Goal: Check status

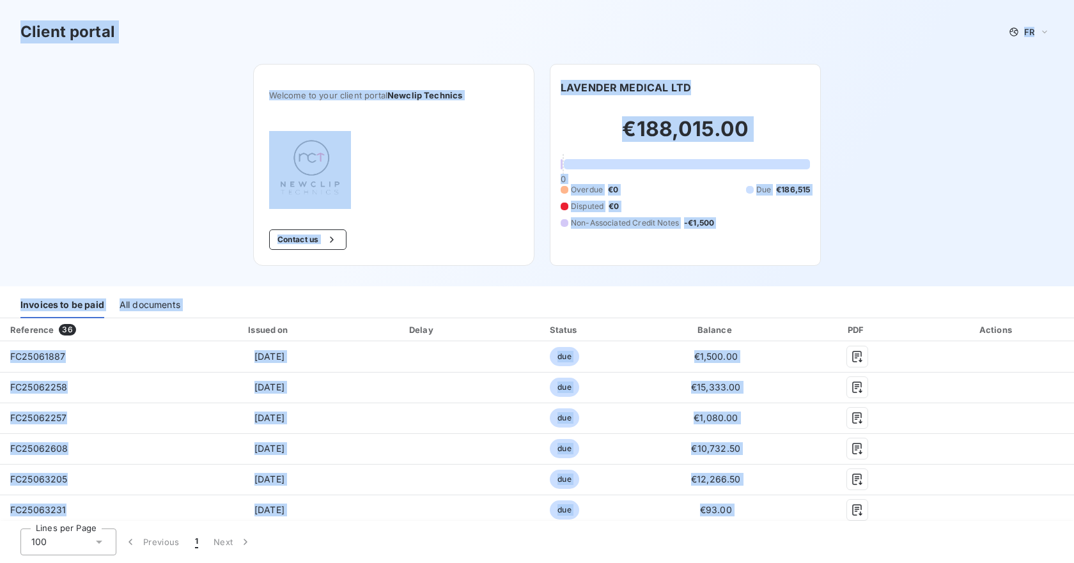
drag, startPoint x: 865, startPoint y: 330, endPoint x: -49, endPoint y: 13, distance: 968.3
click at [0, 13] on html "Client portal FR Welcome to your client portal Newclip Technics Contact us LAVE…" at bounding box center [537, 281] width 1074 height 563
copy div "Loremi dolors AM Consect ad elit seddoe tempor Incidid Utlabore Etdolor ma ALIQ…"
click at [425, 211] on div "Welcome to your client portal Newclip Technics Contact us" at bounding box center [393, 165] width 281 height 202
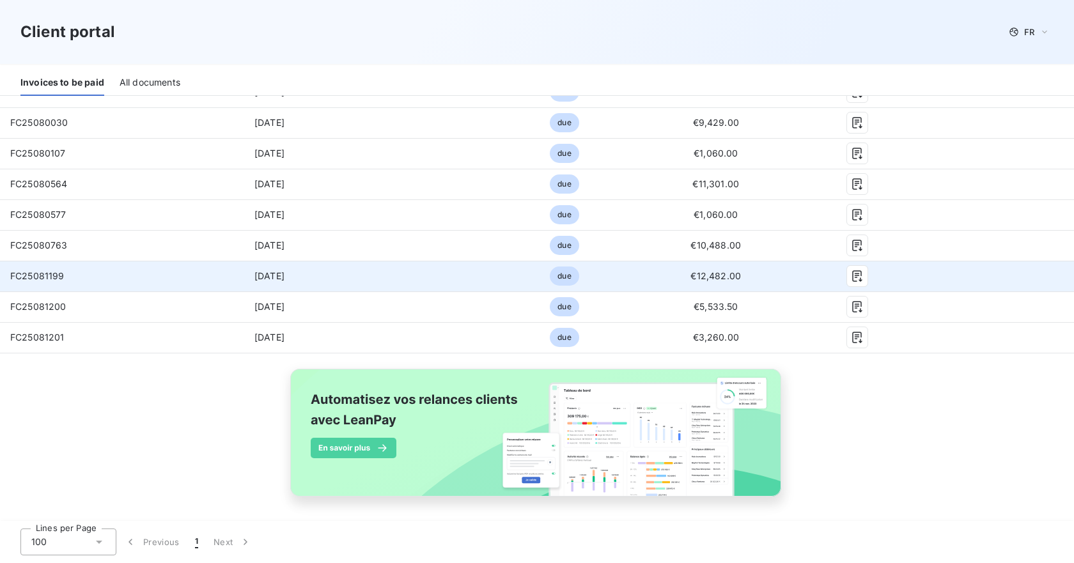
scroll to position [1097, 0]
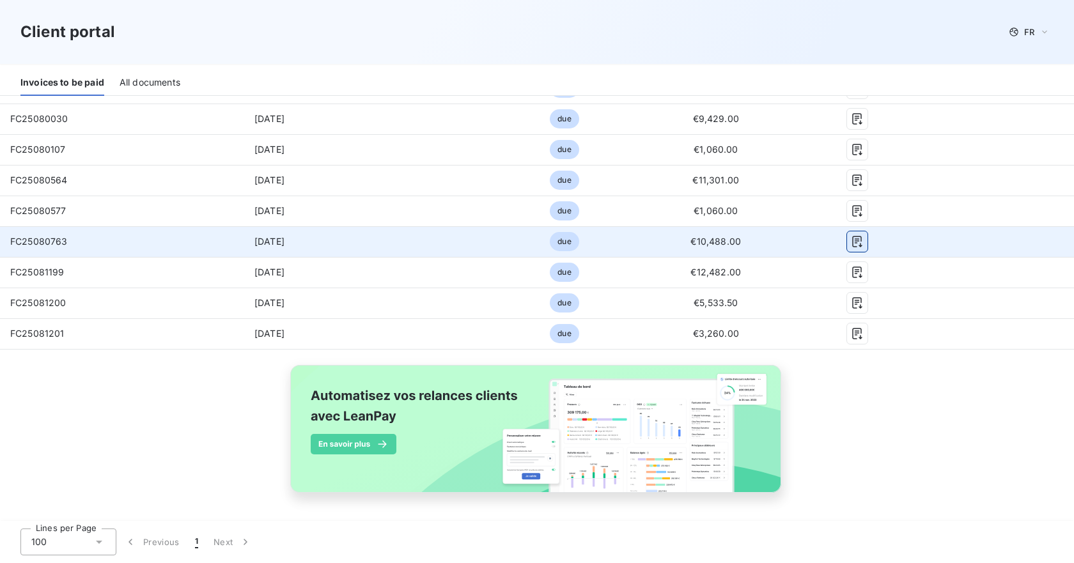
click at [853, 241] on icon "button" at bounding box center [857, 241] width 13 height 13
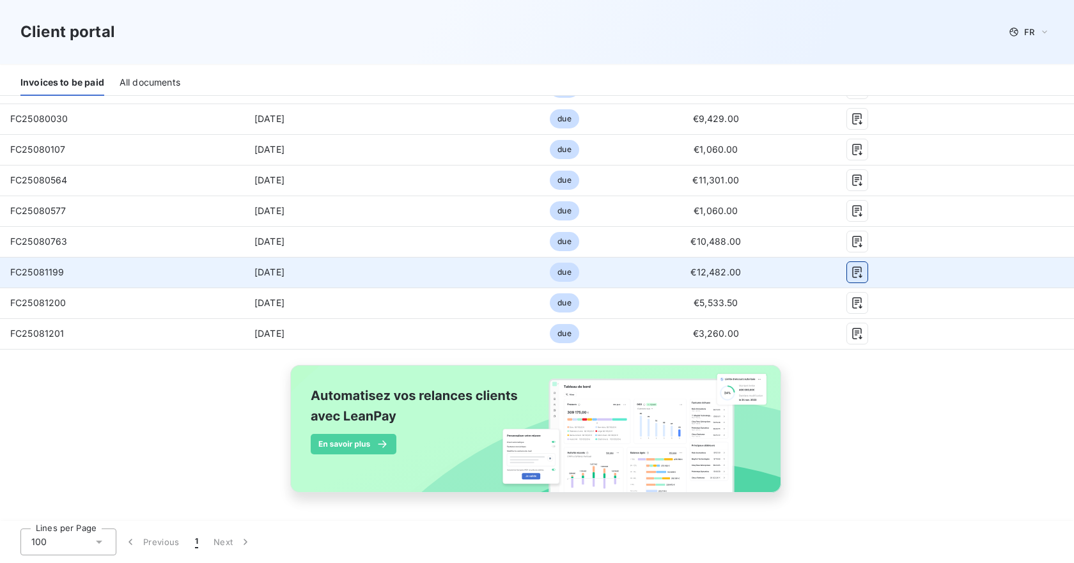
click at [851, 268] on icon "button" at bounding box center [857, 272] width 13 height 13
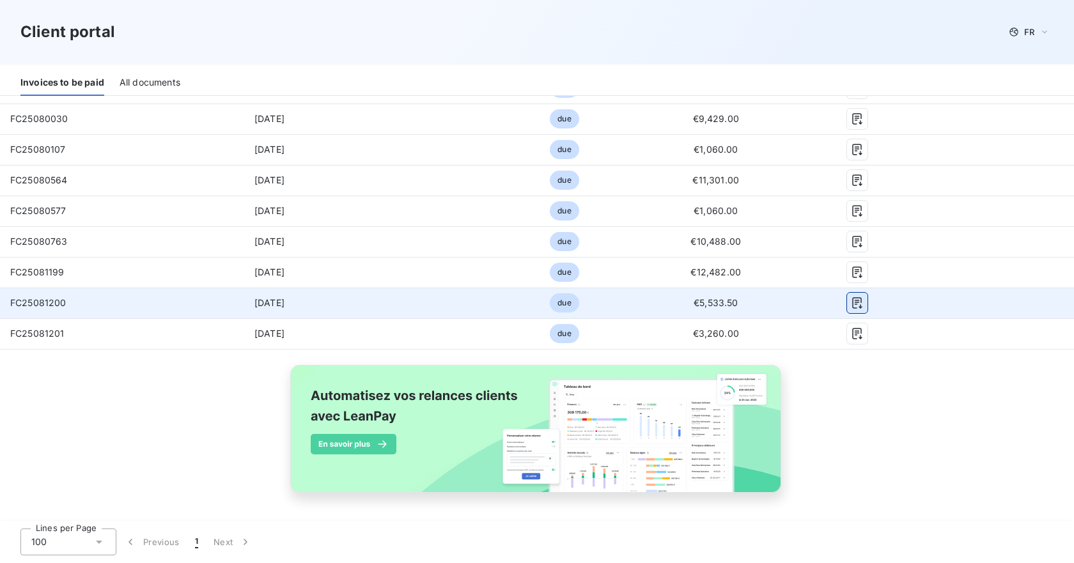
click at [852, 302] on icon "button" at bounding box center [857, 304] width 10 height 12
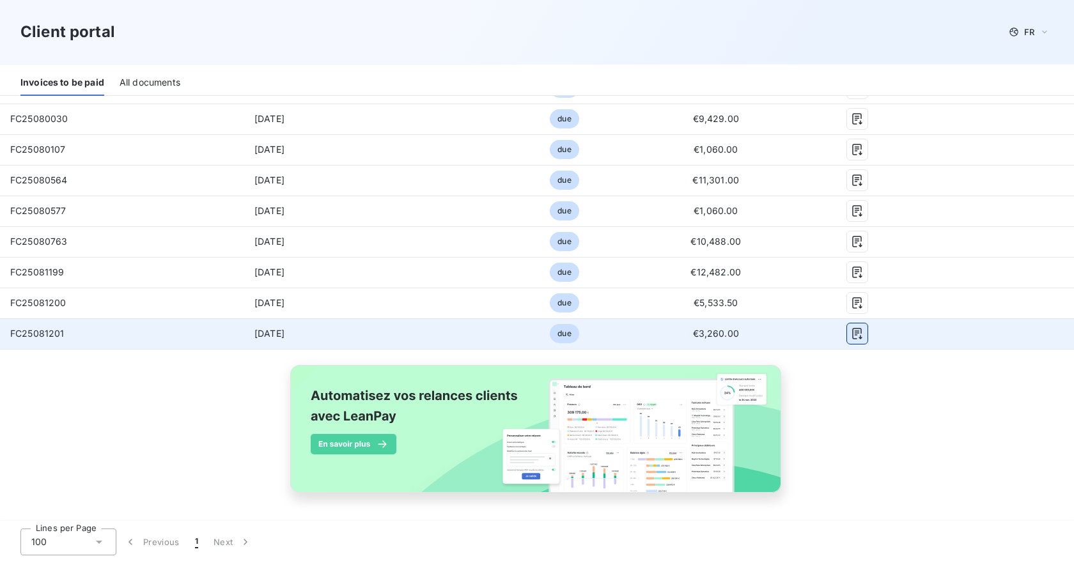
click at [851, 330] on icon "button" at bounding box center [857, 333] width 13 height 13
